Goal: Understand process/instructions

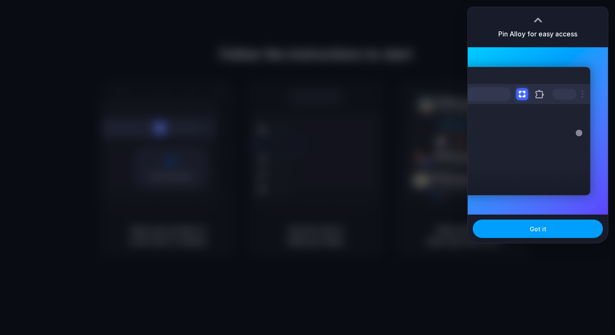
click at [557, 228] on button "Got it" at bounding box center [538, 229] width 130 height 18
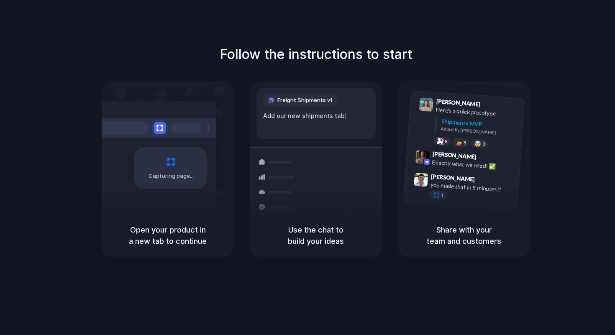
click at [535, 28] on div "Follow the instructions to start Capturing page Open your product in a new tab …" at bounding box center [316, 176] width 632 height 352
